Goal: Information Seeking & Learning: Learn about a topic

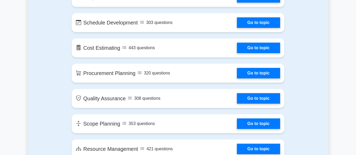
scroll to position [558, 0]
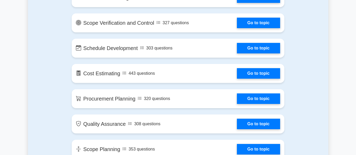
drag, startPoint x: 358, startPoint y: 34, endPoint x: 349, endPoint y: 52, distance: 19.6
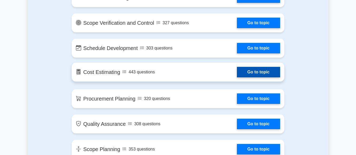
click at [258, 73] on link "Go to topic" at bounding box center [258, 72] width 43 height 11
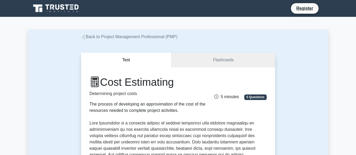
drag, startPoint x: 358, startPoint y: 25, endPoint x: 350, endPoint y: 12, distance: 15.7
